Goal: Task Accomplishment & Management: Manage account settings

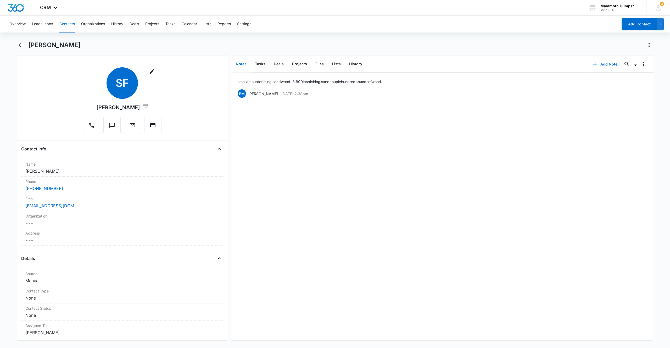
scroll to position [25, 0]
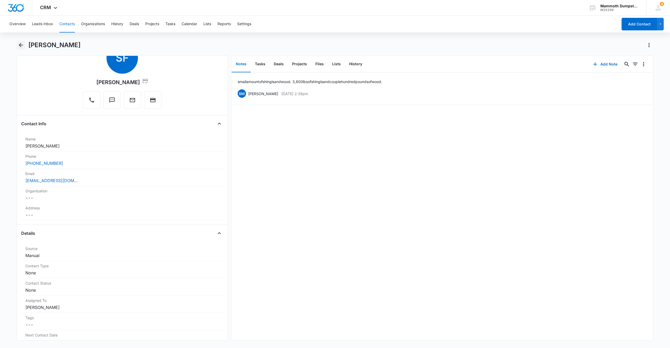
click at [18, 45] on icon "Back" at bounding box center [21, 45] width 6 height 6
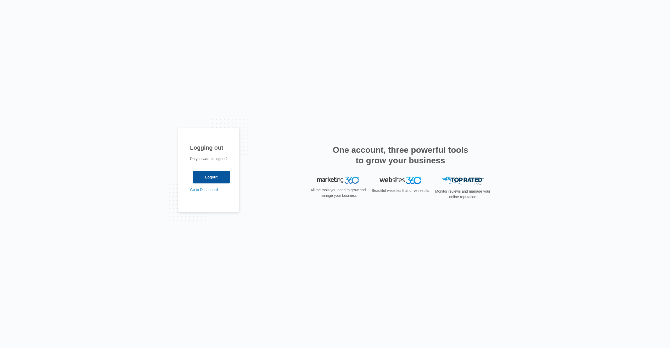
click at [212, 178] on input "Logout" at bounding box center [211, 177] width 37 height 13
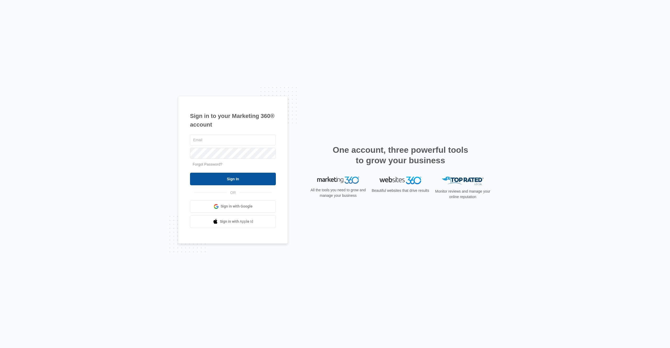
type input "[EMAIL_ADDRESS][DOMAIN_NAME]"
click at [222, 183] on input "Sign In" at bounding box center [233, 179] width 86 height 13
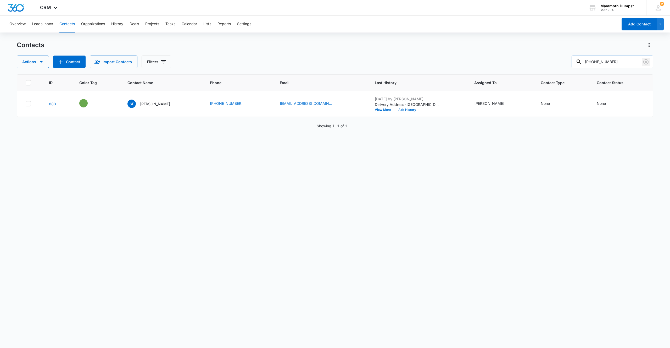
click at [645, 62] on icon "Clear" at bounding box center [646, 62] width 6 height 6
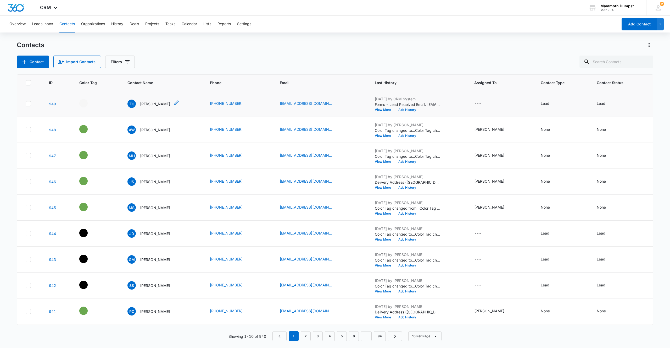
click at [164, 105] on p "Zachariah Christensen" at bounding box center [155, 104] width 30 height 6
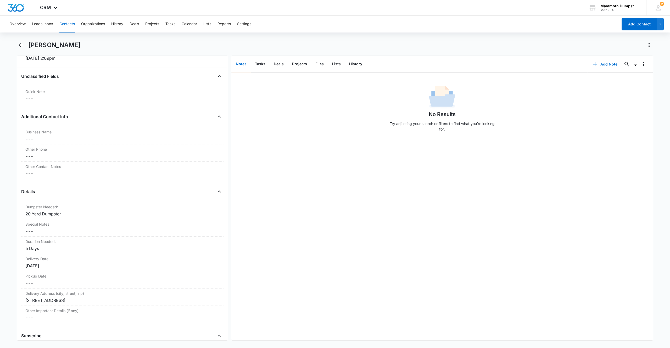
scroll to position [386, 0]
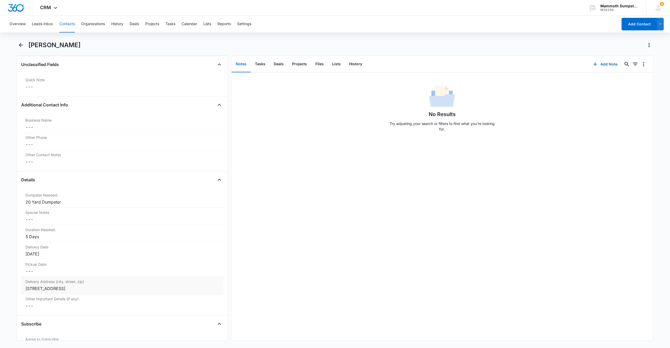
click at [129, 288] on div "13636 Quartz Canyon Ln, Rapid City, SD, 57702" at bounding box center [122, 288] width 194 height 6
drag, startPoint x: 135, startPoint y: 293, endPoint x: 5, endPoint y: 268, distance: 133.0
click at [0, 268] on main "Zachariah Christensen Remove ZC Zachariah Christensen Contact Info Name Cancel …" at bounding box center [335, 194] width 670 height 306
click at [197, 310] on button "Save Changes" at bounding box center [206, 308] width 30 height 10
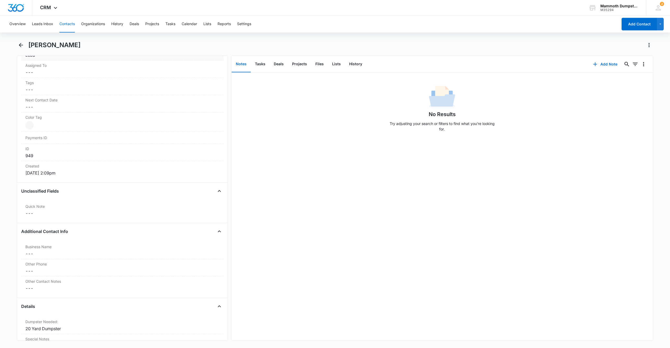
scroll to position [0, 0]
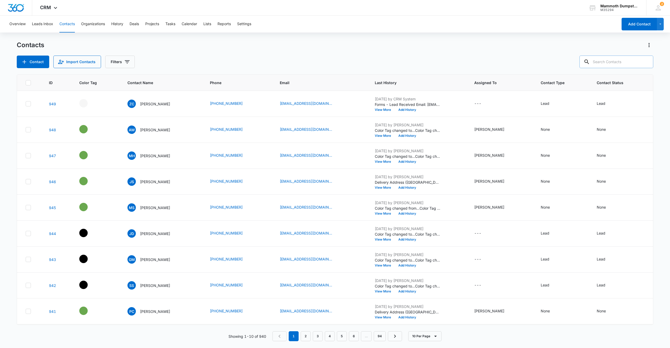
click at [621, 61] on input "text" at bounding box center [617, 62] width 74 height 13
type input "osman"
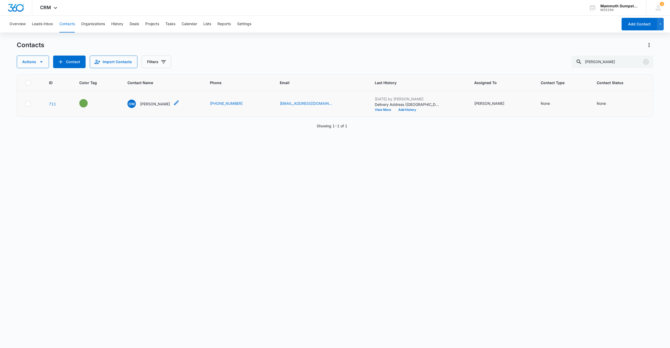
click at [163, 105] on p "Osman Musani" at bounding box center [155, 104] width 30 height 6
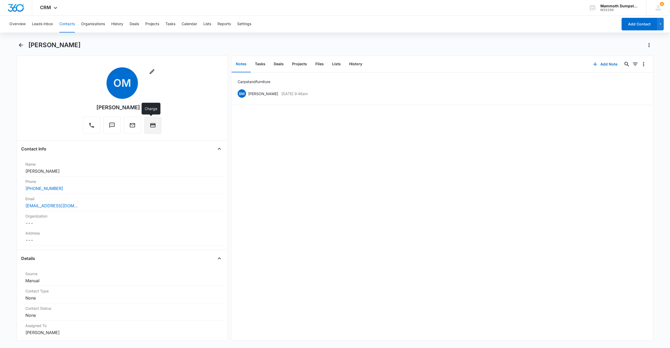
click at [156, 126] on button "Charge" at bounding box center [152, 125] width 17 height 17
click at [23, 44] on icon "Back" at bounding box center [21, 45] width 6 height 6
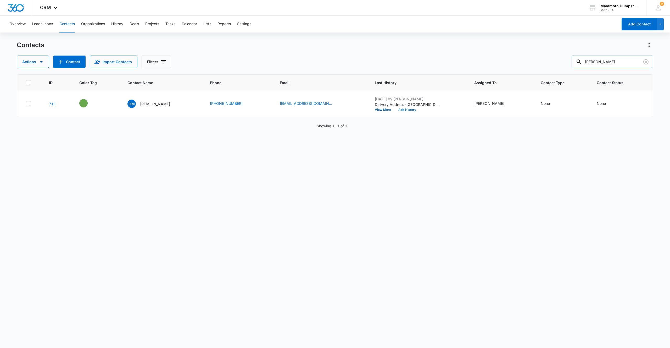
click at [623, 64] on input "osman" at bounding box center [613, 62] width 82 height 13
type input "top shelf"
click at [149, 106] on p "Chandler" at bounding box center [155, 104] width 30 height 6
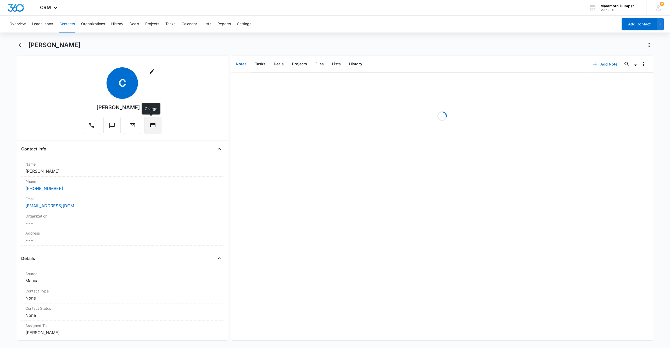
click at [153, 120] on button "Charge" at bounding box center [152, 125] width 17 height 17
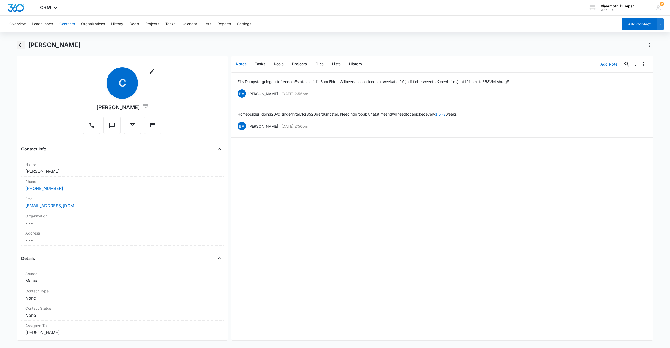
click at [20, 47] on icon "Back" at bounding box center [21, 45] width 6 height 6
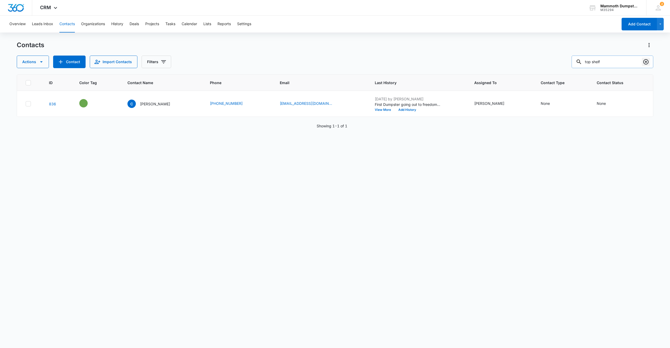
click at [647, 62] on icon "Clear" at bounding box center [646, 62] width 6 height 6
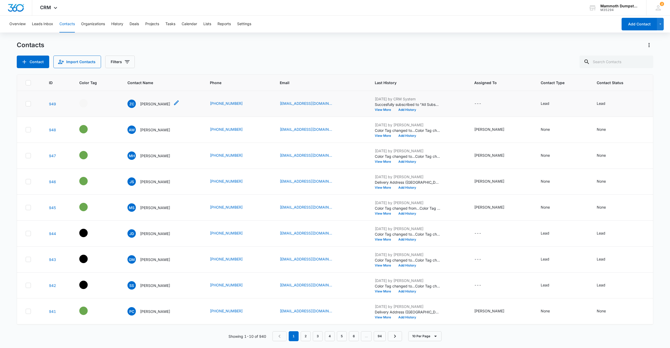
click at [164, 103] on p "Zachariah Christensen" at bounding box center [155, 104] width 30 height 6
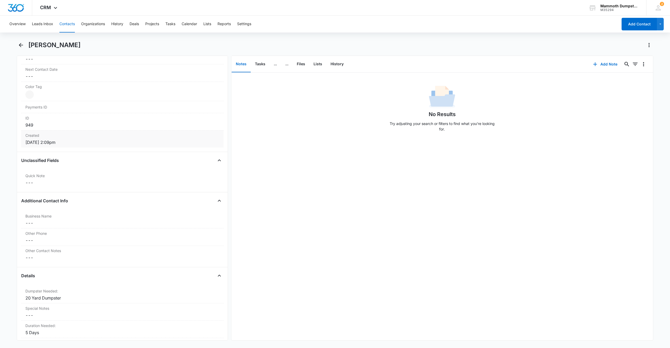
scroll to position [284, 0]
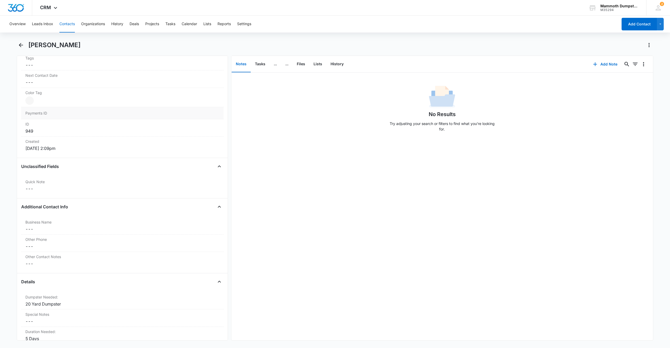
click at [32, 103] on div at bounding box center [29, 100] width 8 height 8
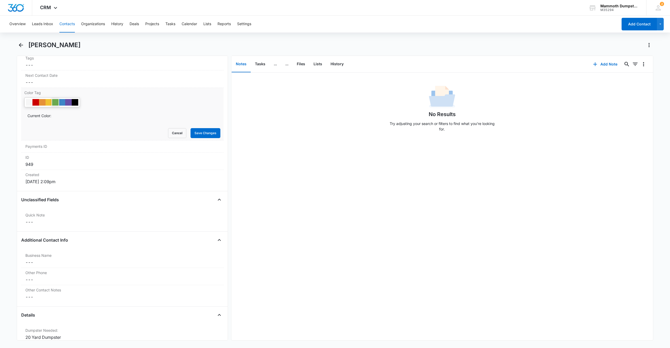
drag, startPoint x: 54, startPoint y: 103, endPoint x: 58, endPoint y: 104, distance: 5.0
click at [54, 103] on div at bounding box center [55, 102] width 7 height 7
click at [207, 132] on button "Save Changes" at bounding box center [206, 133] width 30 height 10
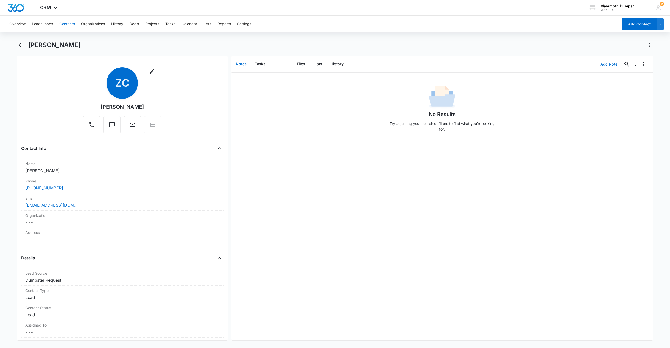
scroll to position [2, 0]
click at [607, 63] on button "Add Note" at bounding box center [605, 64] width 35 height 13
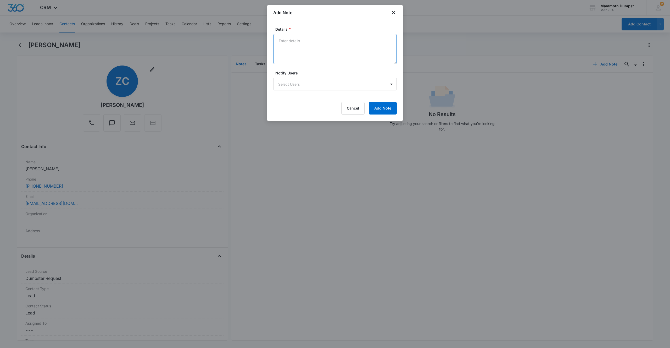
click at [311, 51] on textarea "Details *" at bounding box center [335, 49] width 124 height 30
type textarea "house junk 1 maatt"
click at [383, 112] on button "Add Note" at bounding box center [383, 108] width 28 height 13
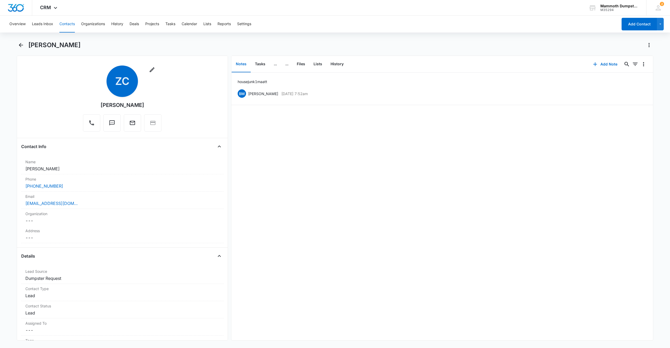
drag, startPoint x: 76, startPoint y: 43, endPoint x: 32, endPoint y: 41, distance: 44.1
click at [32, 41] on div "Zachariah Christensen" at bounding box center [340, 45] width 625 height 8
copy h1 "Zachariah Christensen"
click at [85, 205] on div "zchristensen@valortechnicalcleaning.com" at bounding box center [122, 203] width 194 height 6
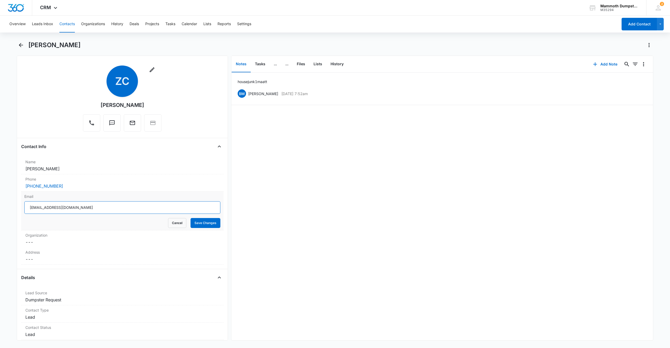
click at [98, 207] on input "zchristensen@valortechnicalcleaning.com" at bounding box center [122, 207] width 196 height 13
drag, startPoint x: 112, startPoint y: 209, endPoint x: 1, endPoint y: 194, distance: 112.1
click at [0, 193] on main "Zachariah Christensen Remove ZC Zachariah Christensen Contact Info Name Cancel …" at bounding box center [335, 194] width 670 height 306
drag, startPoint x: 106, startPoint y: 43, endPoint x: 30, endPoint y: 40, distance: 76.0
click at [30, 40] on div "Overview Leads Inbox Contacts Organizations History Deals Projects Tasks Calend…" at bounding box center [335, 181] width 670 height 331
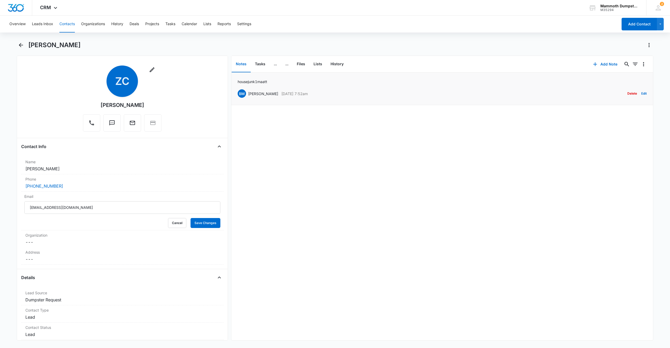
copy h1 "Zachariah Christensen"
click at [208, 222] on button "Save Changes" at bounding box center [206, 221] width 30 height 10
click at [89, 182] on div "(763) 406-2969" at bounding box center [122, 184] width 194 height 6
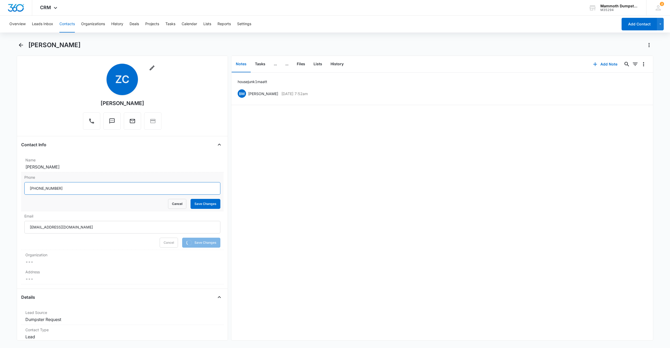
drag, startPoint x: 82, startPoint y: 189, endPoint x: 0, endPoint y: 179, distance: 82.4
click at [8, 182] on main "Zachariah Christensen Remove ZC Zachariah Christensen Contact Info Name Cancel …" at bounding box center [335, 194] width 670 height 306
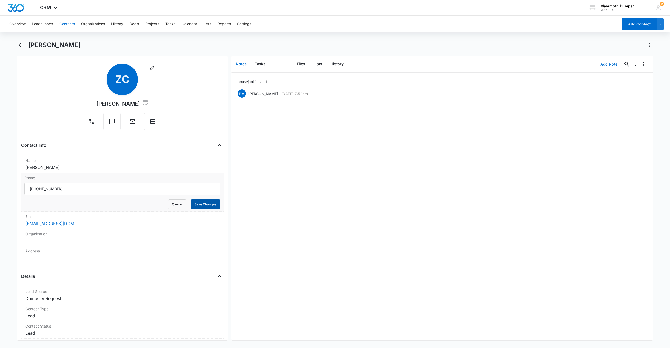
click at [204, 204] on button "Save Changes" at bounding box center [206, 204] width 30 height 10
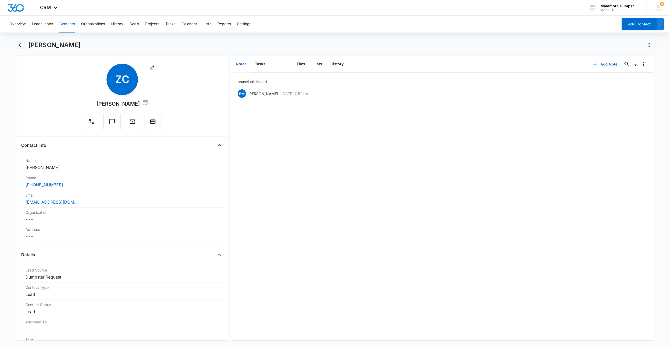
click at [21, 46] on icon "Back" at bounding box center [21, 45] width 6 height 6
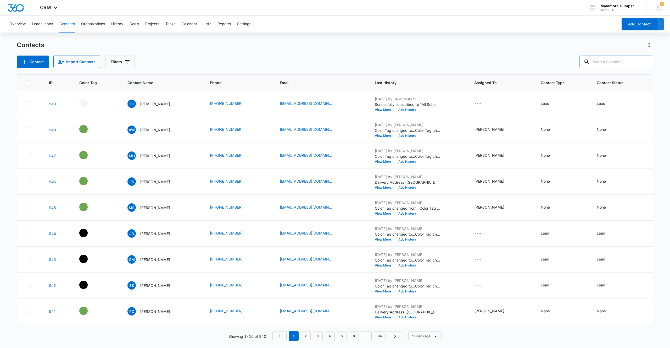
click at [609, 64] on input "text" at bounding box center [617, 62] width 74 height 13
click at [620, 60] on input "text" at bounding box center [617, 62] width 74 height 13
type input "jon"
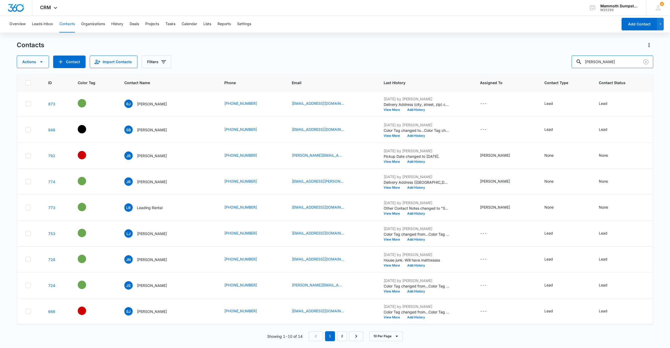
drag, startPoint x: 608, startPoint y: 60, endPoint x: 553, endPoint y: 57, distance: 55.1
click at [555, 57] on div "Actions Contact Import Contacts Filters jon" at bounding box center [335, 62] width 637 height 13
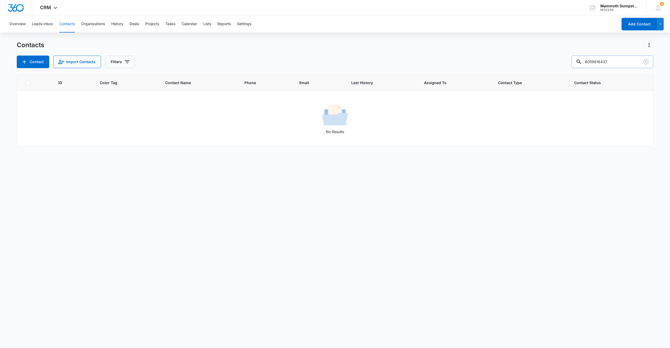
click at [606, 61] on input "6059816437" at bounding box center [613, 62] width 82 height 13
click at [614, 62] on input "605-9816437" at bounding box center [613, 62] width 82 height 13
click at [626, 63] on input "605-981-6437" at bounding box center [613, 62] width 82 height 13
type input "605-981-6437"
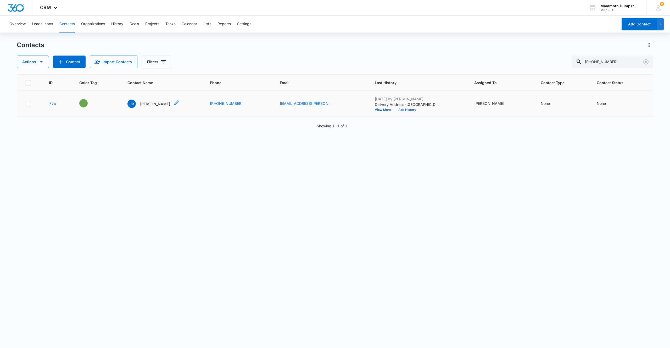
click at [151, 105] on p "Jonathan Rigsby" at bounding box center [155, 104] width 30 height 6
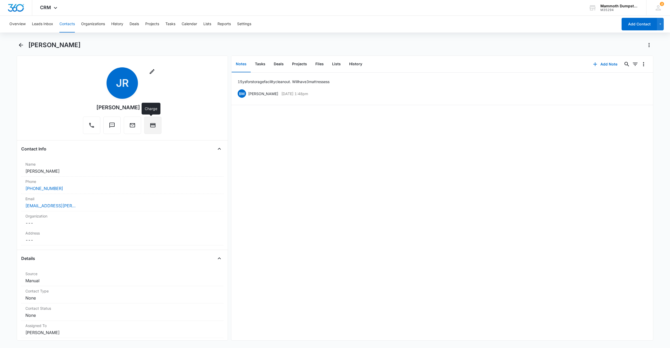
click at [152, 124] on icon "Charge" at bounding box center [152, 125] width 5 height 4
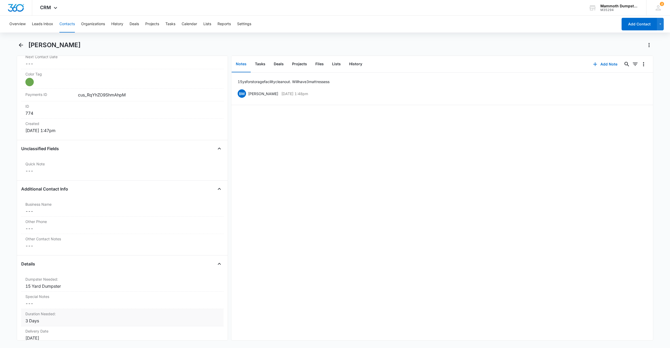
scroll to position [454, 0]
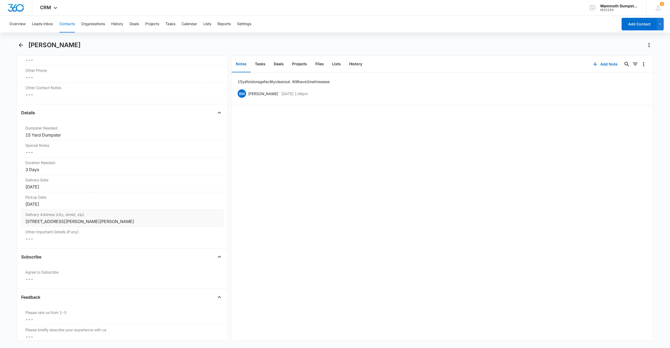
click at [122, 222] on div "120 N Ellsworth Rd, Box Elder, SD 57719" at bounding box center [122, 221] width 194 height 6
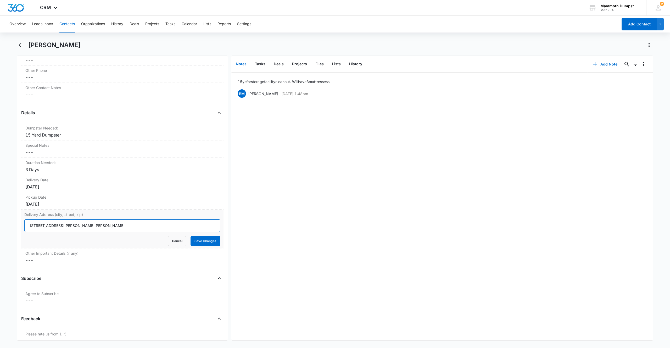
drag, startPoint x: 123, startPoint y: 224, endPoint x: 21, endPoint y: 220, distance: 102.0
click at [21, 220] on div "Delivery Address (city, street, zip) 120 N Ellsworth Rd, Box Elder, SD 57719 Ca…" at bounding box center [122, 229] width 202 height 39
click at [214, 242] on button "Save Changes" at bounding box center [206, 241] width 30 height 10
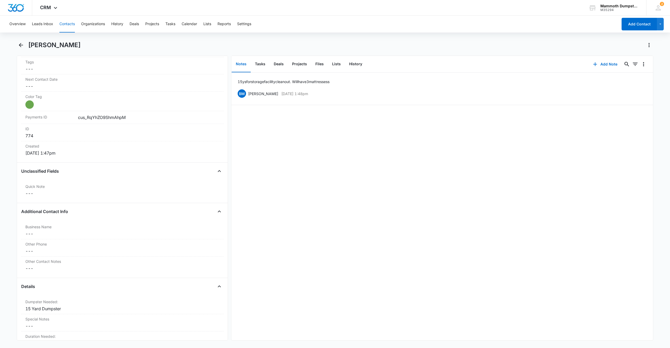
scroll to position [0, 0]
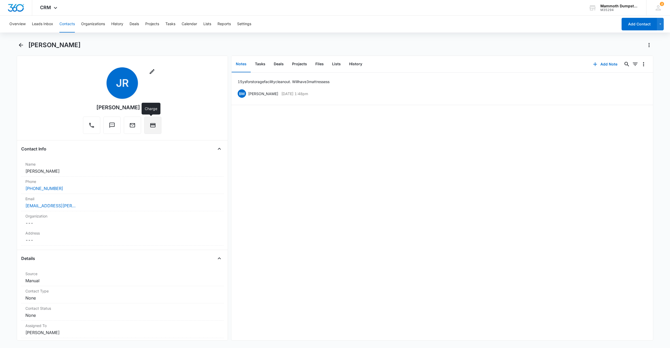
click at [150, 127] on icon "Charge" at bounding box center [153, 125] width 6 height 6
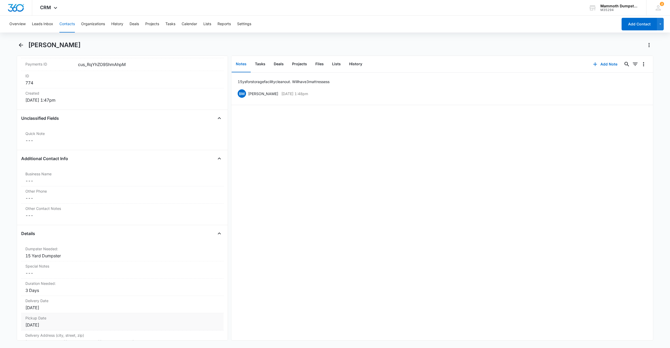
scroll to position [449, 0]
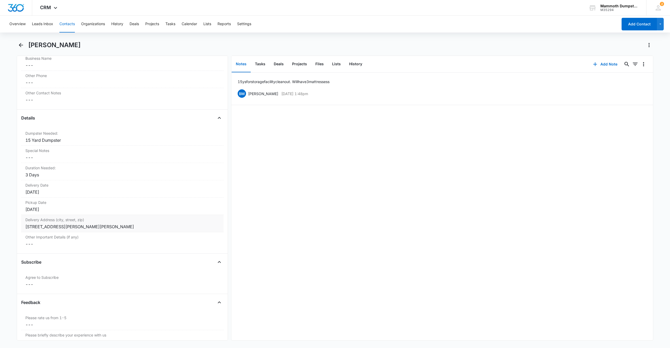
click at [120, 225] on div "120 N Ellsworth Rd, Box Elder, SD 57719" at bounding box center [122, 226] width 194 height 6
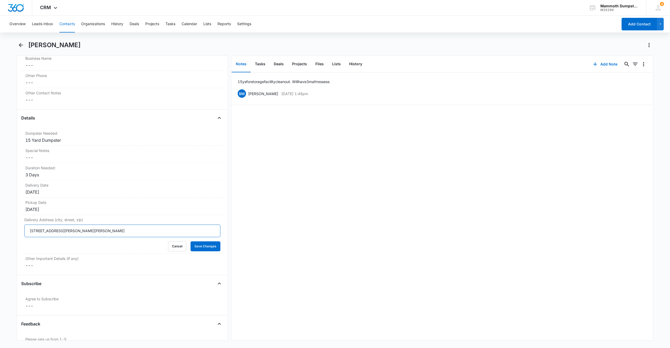
drag, startPoint x: 121, startPoint y: 231, endPoint x: 0, endPoint y: 228, distance: 121.3
click at [0, 228] on main "Jonathan Rigsby Remove JR Jonathan Rigsby Contact Info Name Cancel Save Changes…" at bounding box center [335, 194] width 670 height 306
paste input "811 Ennen Dr, Rapid City, SD 57703"
type input "811 Ennen Dr, Rapid City, SD 57703"
click at [200, 250] on button "Save Changes" at bounding box center [206, 246] width 30 height 10
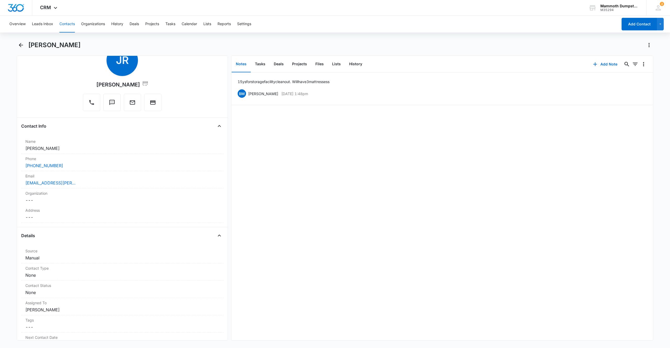
scroll to position [0, 0]
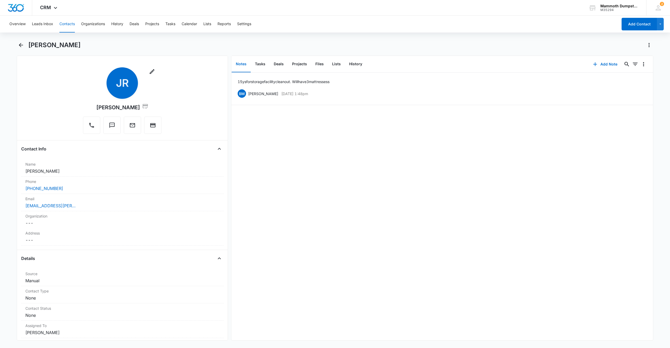
drag, startPoint x: 88, startPoint y: 45, endPoint x: 28, endPoint y: 44, distance: 59.7
click at [28, 44] on div "Jonathan Rigsby" at bounding box center [340, 45] width 625 height 8
copy h1 "Jonathan Rigsby"
click at [83, 189] on div "(605) 981-6437" at bounding box center [122, 188] width 194 height 6
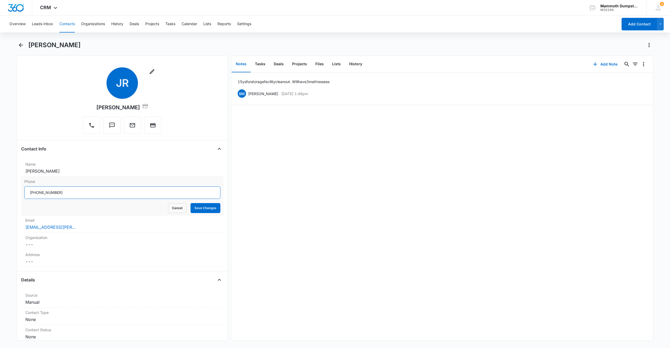
drag, startPoint x: 78, startPoint y: 192, endPoint x: 41, endPoint y: 191, distance: 36.4
click at [41, 191] on input "Phone" at bounding box center [122, 192] width 196 height 13
type input "(605) 974-4395"
click at [191, 208] on button "Save Changes" at bounding box center [206, 208] width 30 height 10
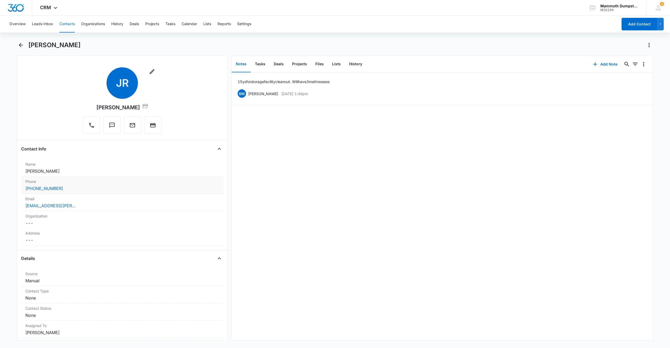
click at [72, 189] on div "(605) 974-4395" at bounding box center [122, 188] width 194 height 6
drag, startPoint x: 75, startPoint y: 189, endPoint x: 0, endPoint y: 187, distance: 75.2
click at [28, 191] on input "Phone" at bounding box center [122, 192] width 196 height 13
click at [204, 207] on button "Save Changes" at bounding box center [206, 208] width 30 height 10
